Goal: Check status: Check status

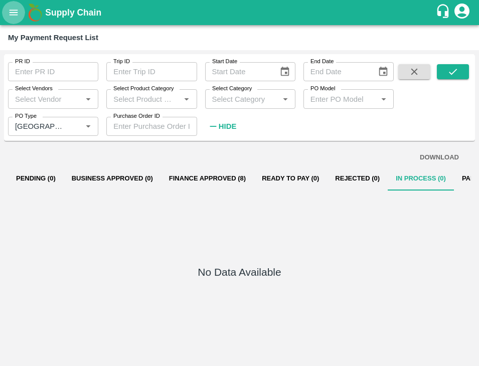
click at [10, 16] on icon "open drawer" at bounding box center [13, 12] width 11 height 11
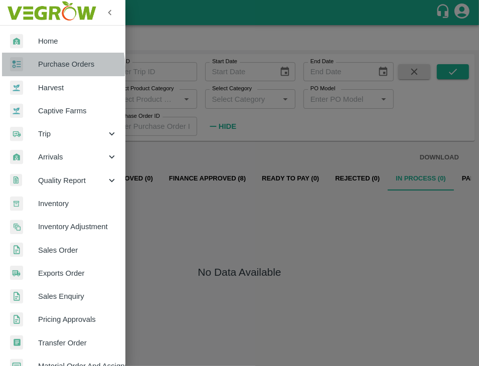
click at [55, 67] on span "Purchase Orders" at bounding box center [77, 64] width 79 height 11
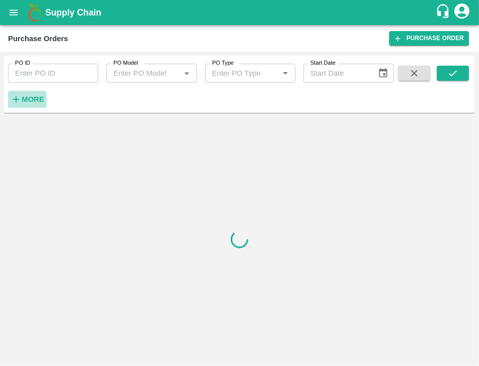
click at [39, 98] on strong "More" at bounding box center [33, 99] width 23 height 8
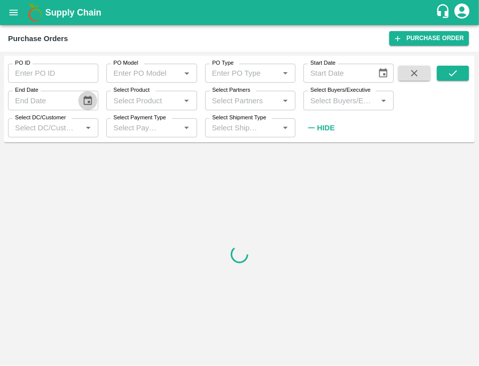
click at [81, 95] on button "Choose date" at bounding box center [87, 100] width 19 height 19
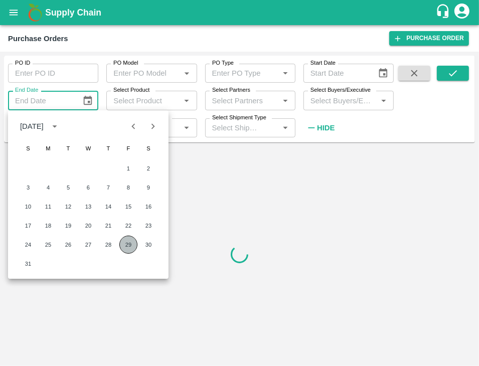
click at [131, 248] on button "29" at bounding box center [128, 245] width 18 height 18
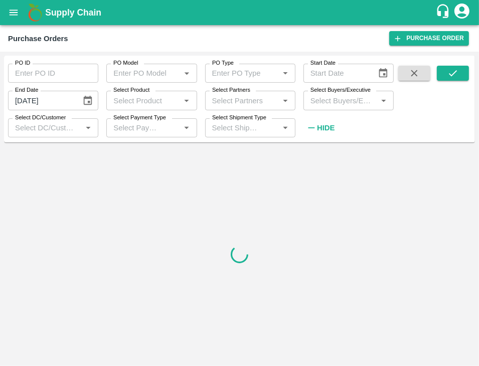
type input "29/08/2025"
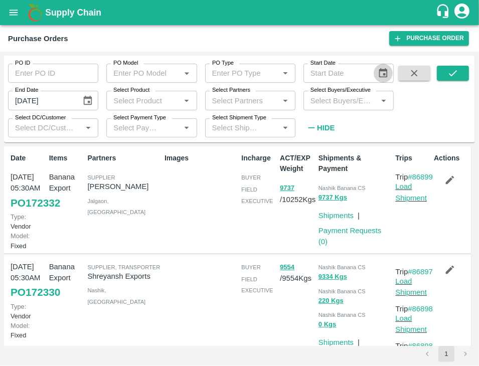
click at [380, 73] on icon "Choose date" at bounding box center [383, 73] width 9 height 10
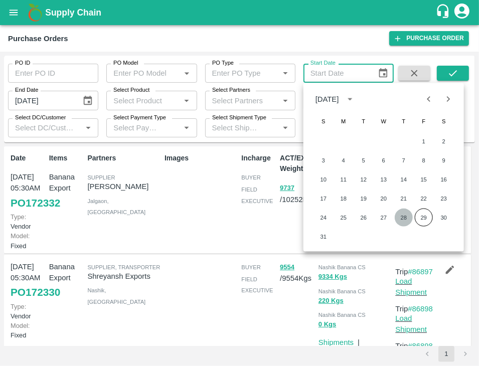
click at [401, 218] on button "28" at bounding box center [404, 218] width 18 height 18
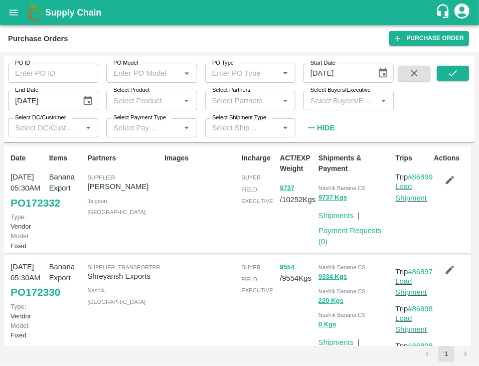
type input "28/08/2025"
click at [453, 75] on icon "submit" at bounding box center [452, 73] width 11 height 11
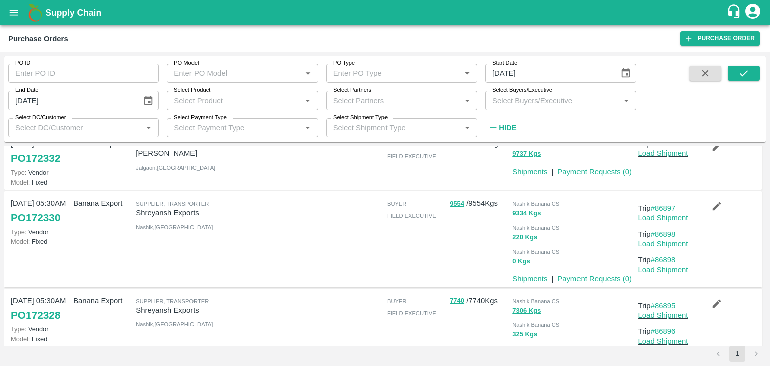
scroll to position [34, 0]
click at [478, 204] on link "#86897" at bounding box center [663, 208] width 25 height 8
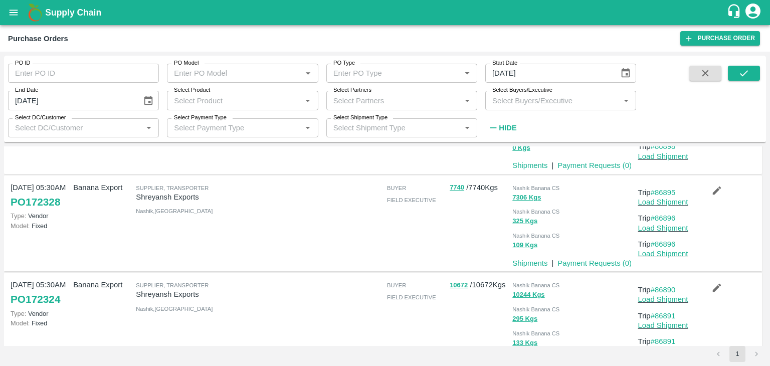
scroll to position [147, 0]
click at [478, 188] on link "#86895" at bounding box center [663, 192] width 25 height 8
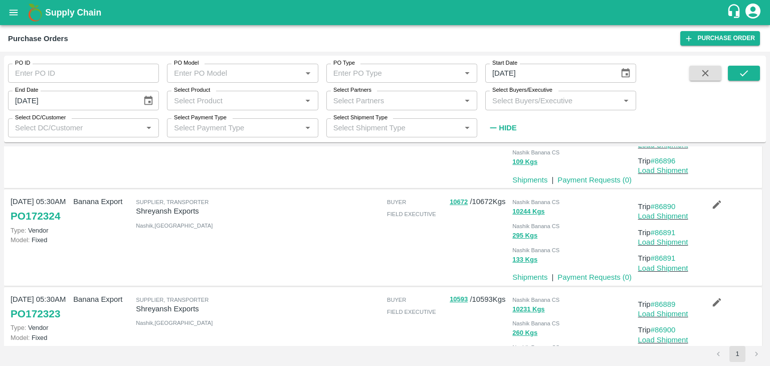
scroll to position [231, 0]
click at [478, 203] on link "#86890" at bounding box center [663, 206] width 25 height 8
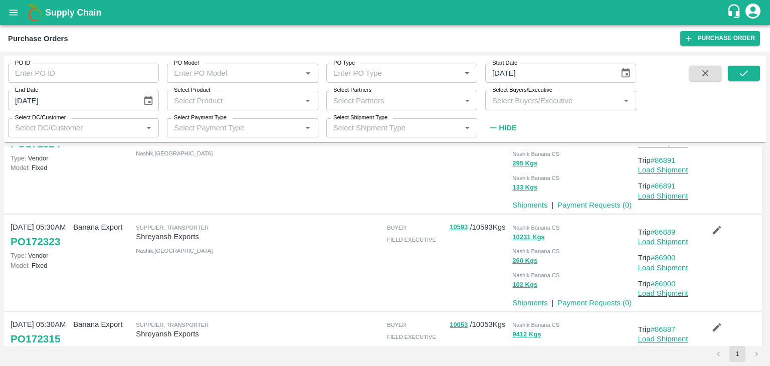
scroll to position [304, 0]
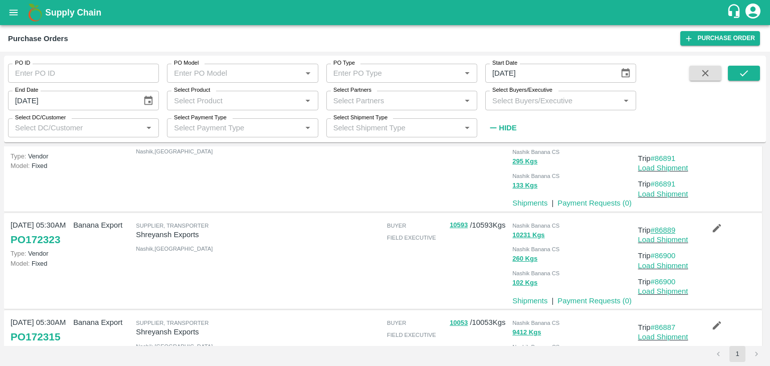
click at [478, 228] on link "#86889" at bounding box center [663, 230] width 25 height 8
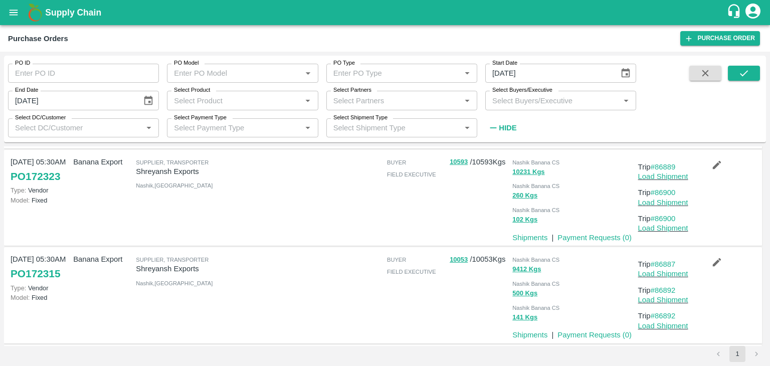
scroll to position [391, 0]
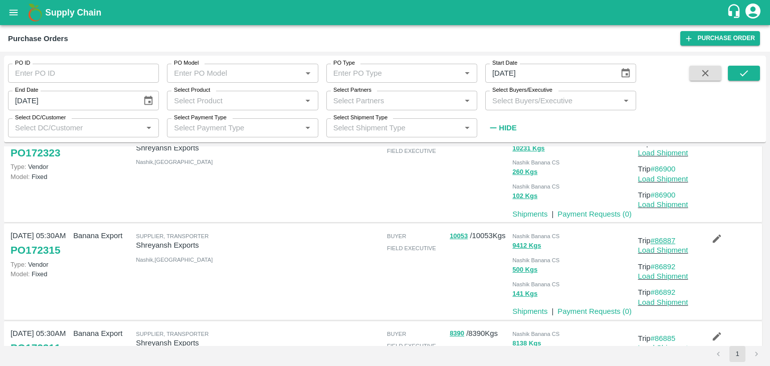
click at [478, 238] on link "#86887" at bounding box center [663, 241] width 25 height 8
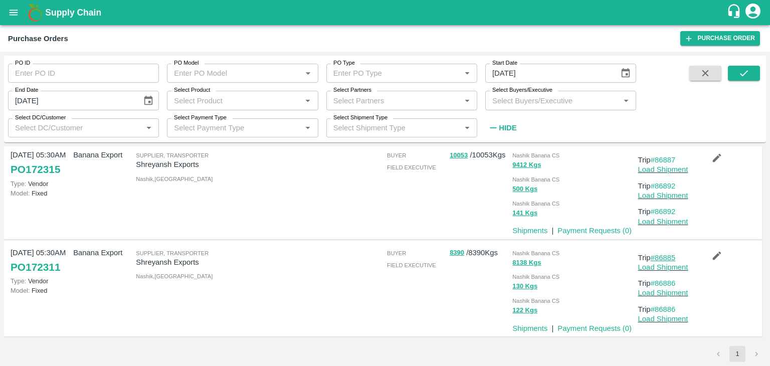
click at [478, 257] on link "#86885" at bounding box center [663, 258] width 25 height 8
